Goal: Check status: Check status

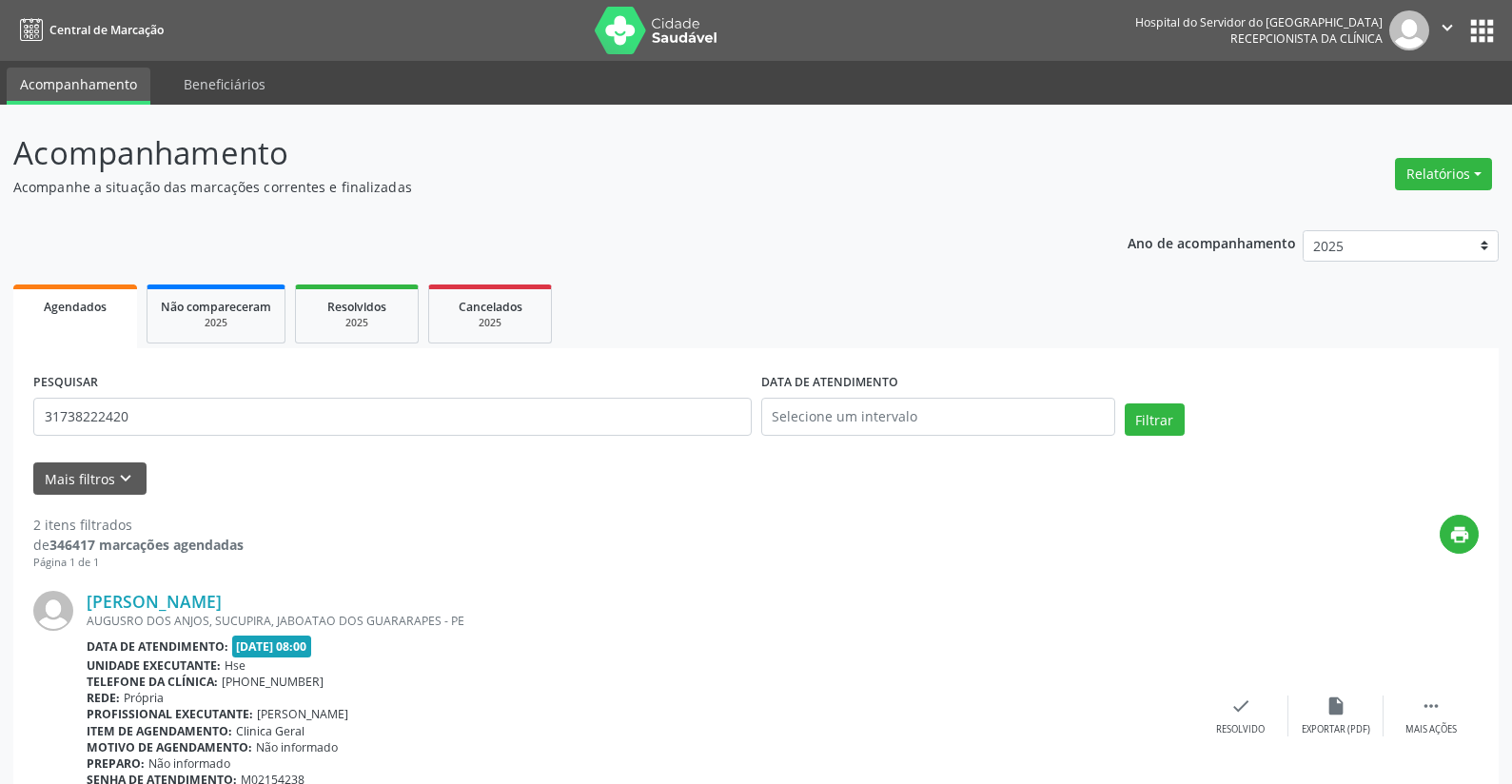
type input "31738222420"
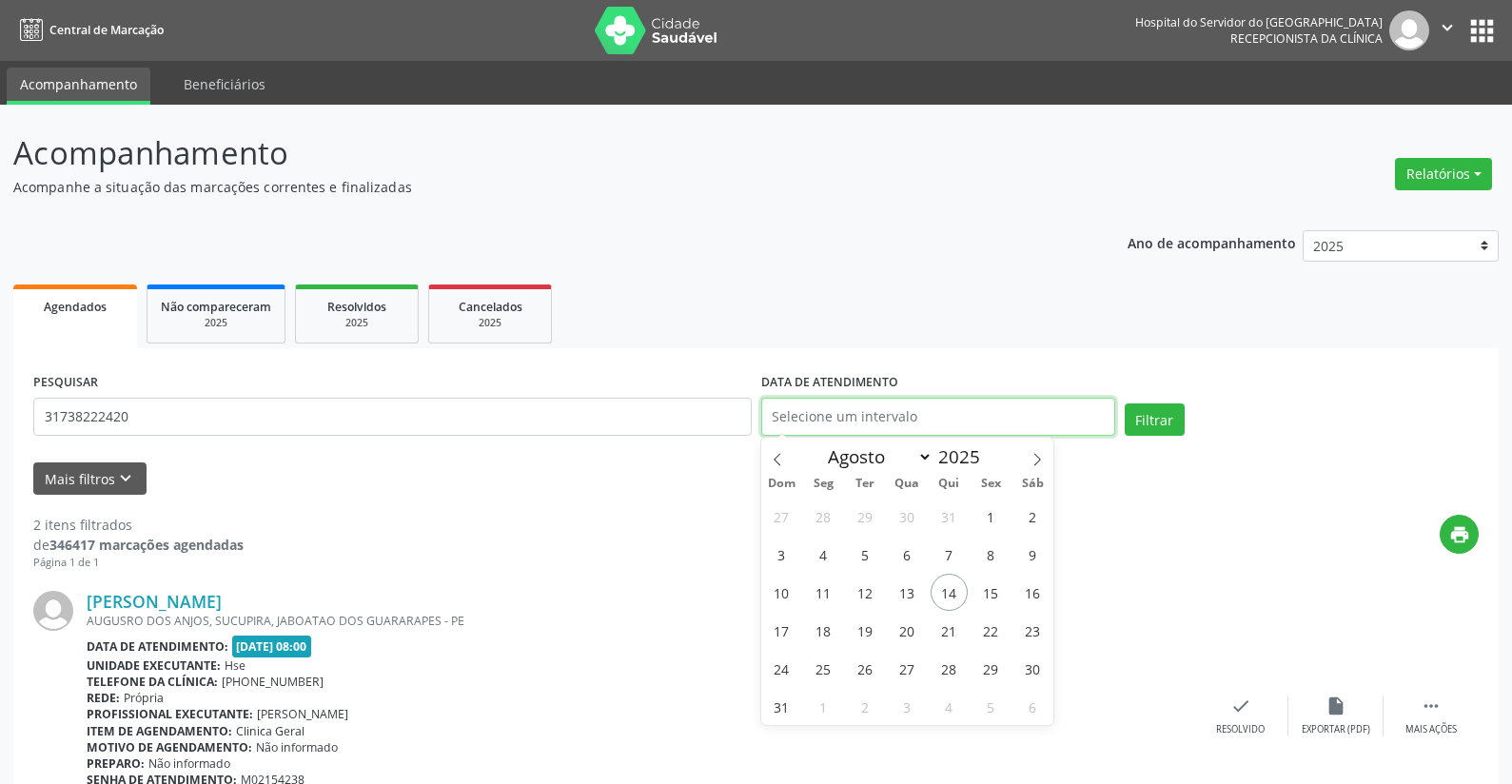
click at [825, 421] on input "text" at bounding box center [938, 416] width 354 height 38
click at [945, 597] on span "14" at bounding box center [949, 592] width 37 height 37
type input "[DATE]"
click at [945, 597] on span "14" at bounding box center [949, 592] width 37 height 37
select select "7"
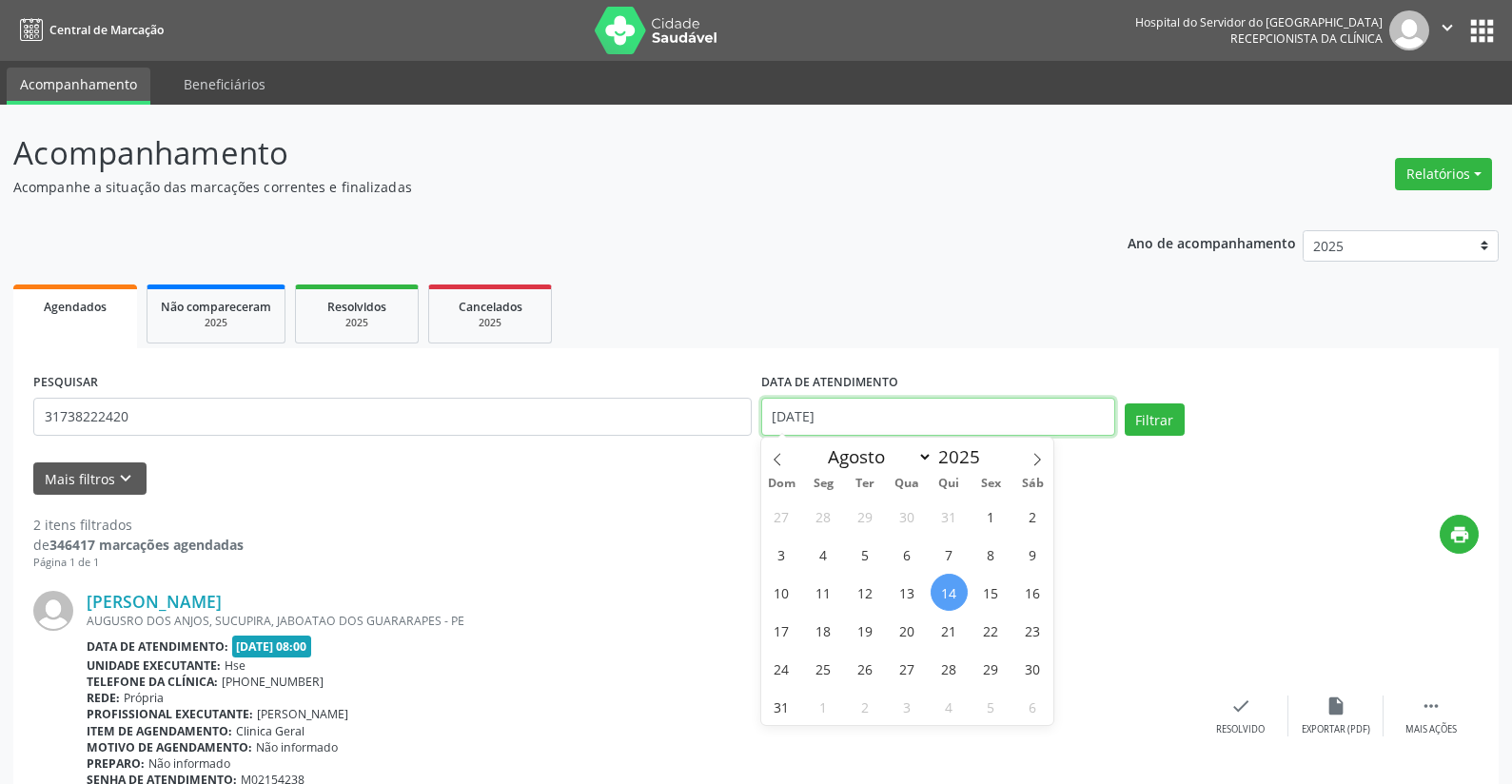
drag, startPoint x: 844, startPoint y: 406, endPoint x: 721, endPoint y: 473, distance: 140.1
click at [686, 416] on div "PESQUISAR 31738222420 DATA DE ATENDIMENTO [DATE] Filtrar" at bounding box center [756, 408] width 1455 height 81
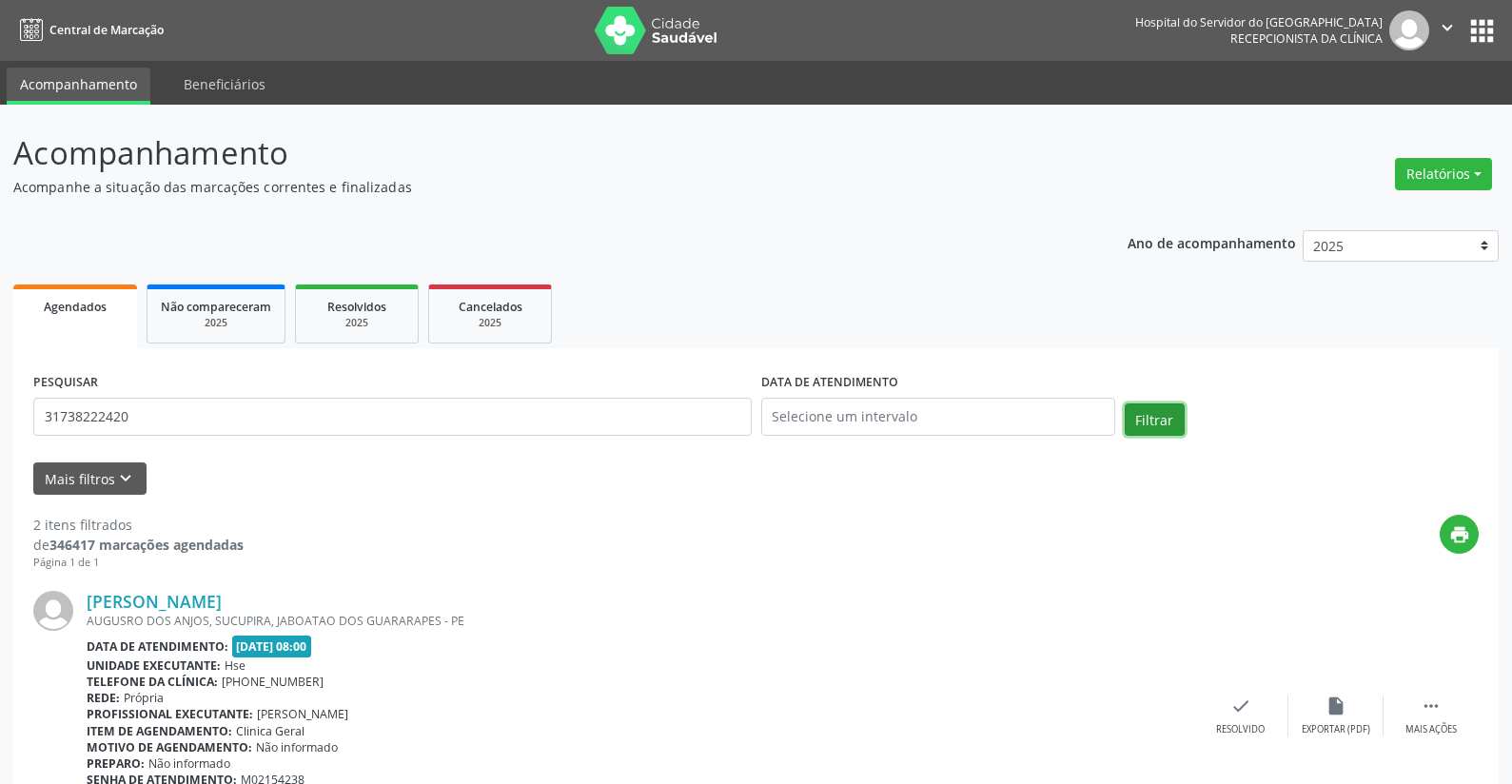
click at [1150, 417] on button "Filtrar" at bounding box center [1155, 420] width 60 height 33
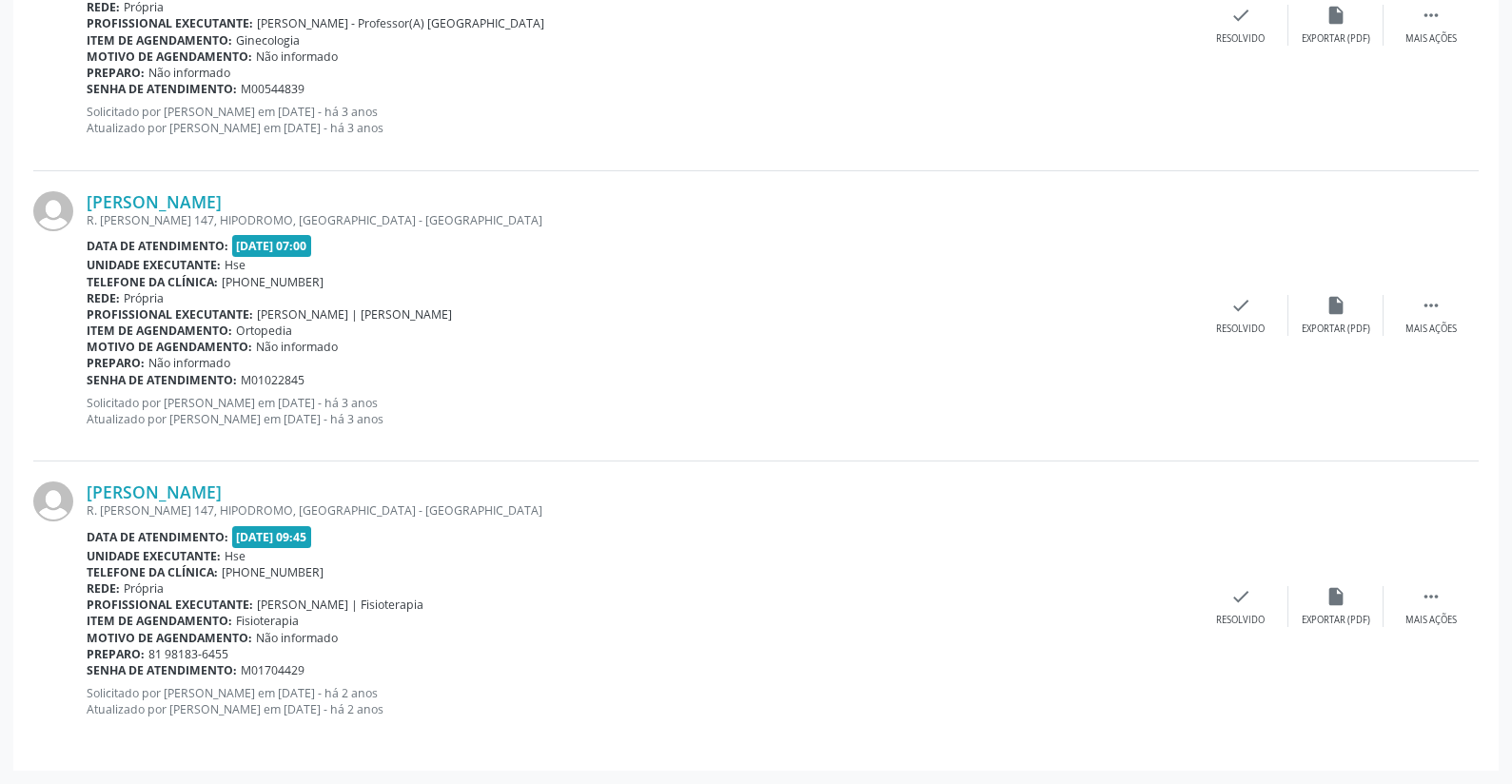
scroll to position [25, 0]
